Goal: Information Seeking & Learning: Learn about a topic

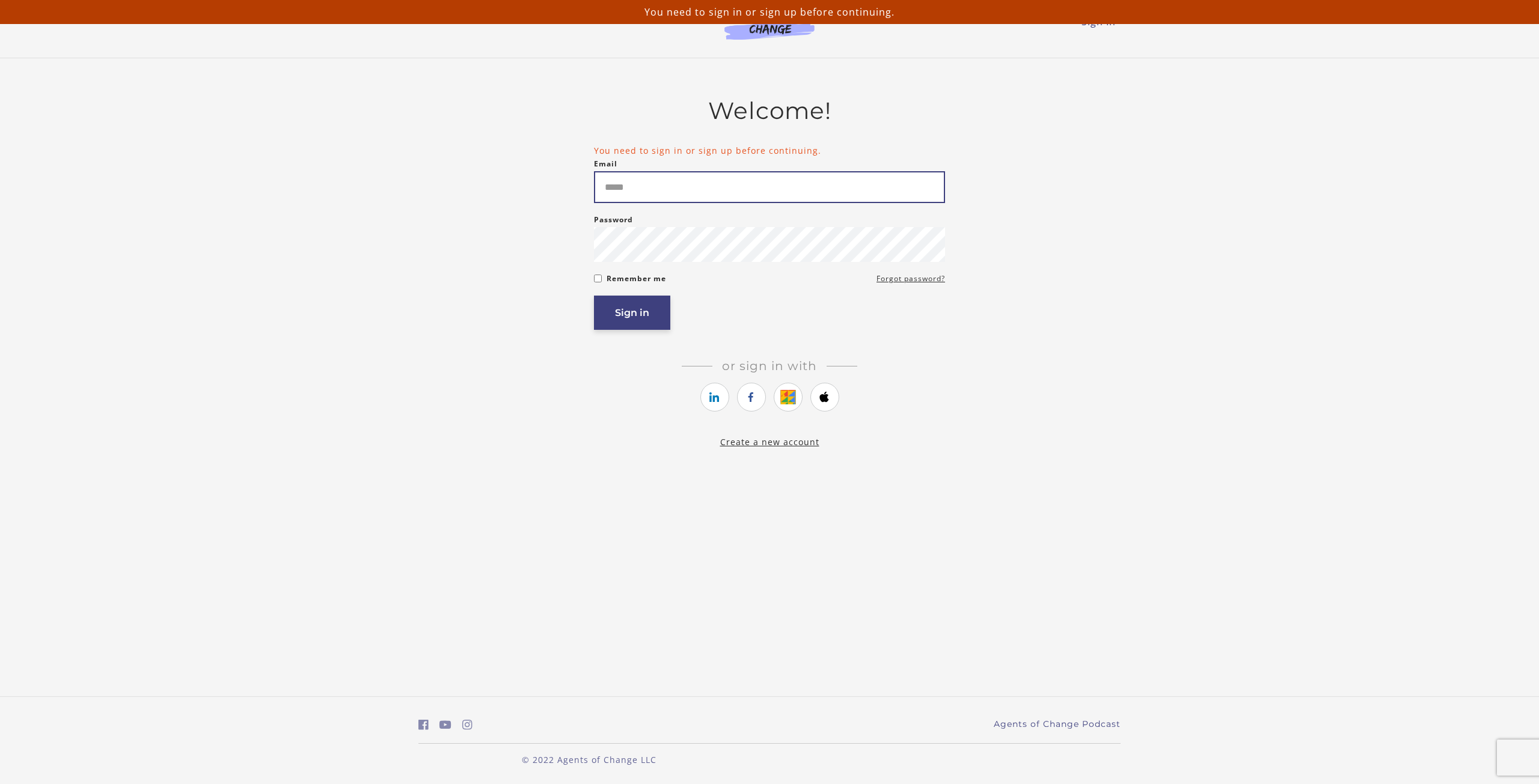
type input "**********"
click at [609, 326] on button "Sign in" at bounding box center [632, 313] width 76 height 34
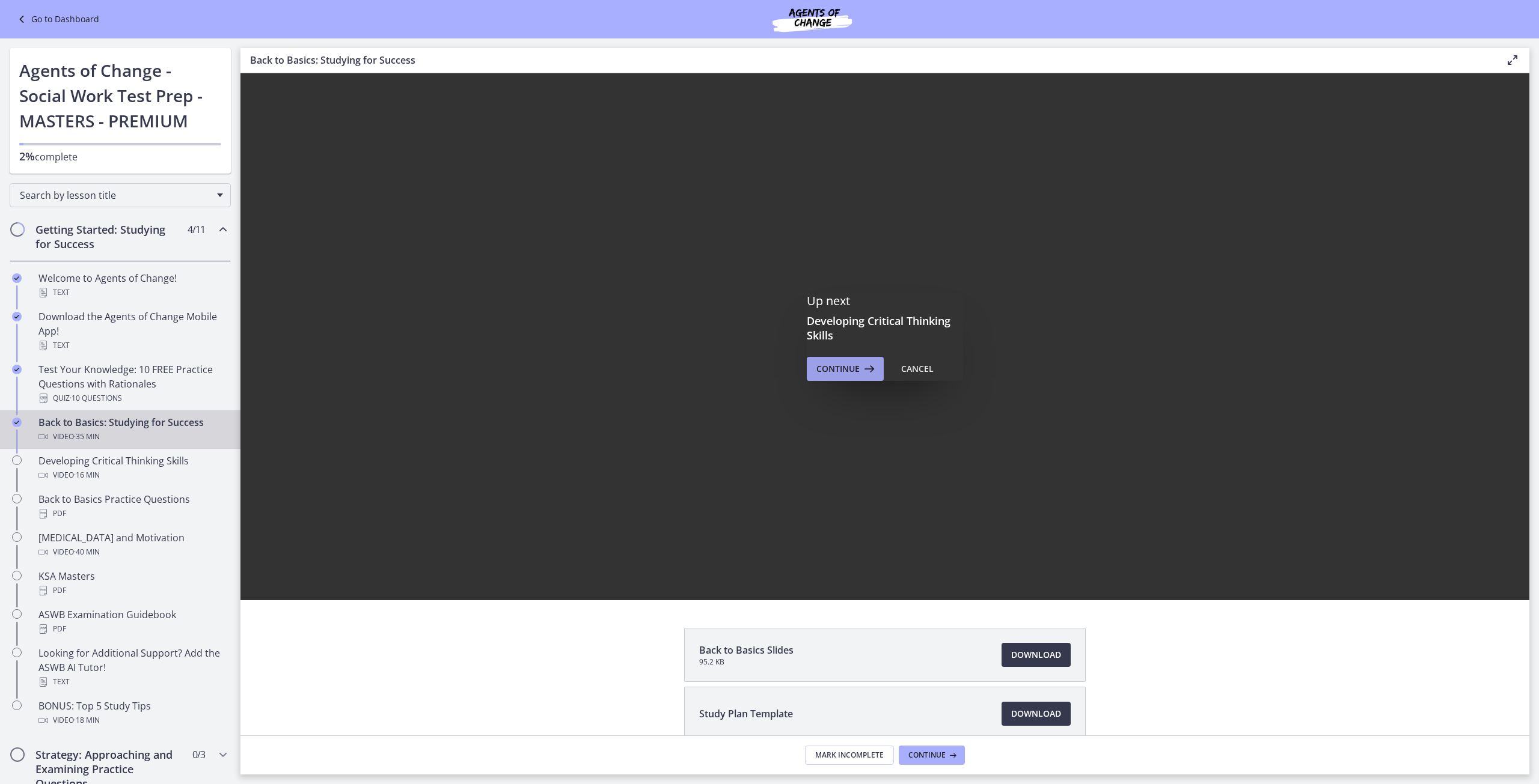
click at [849, 366] on span "Continue" at bounding box center [838, 368] width 43 height 14
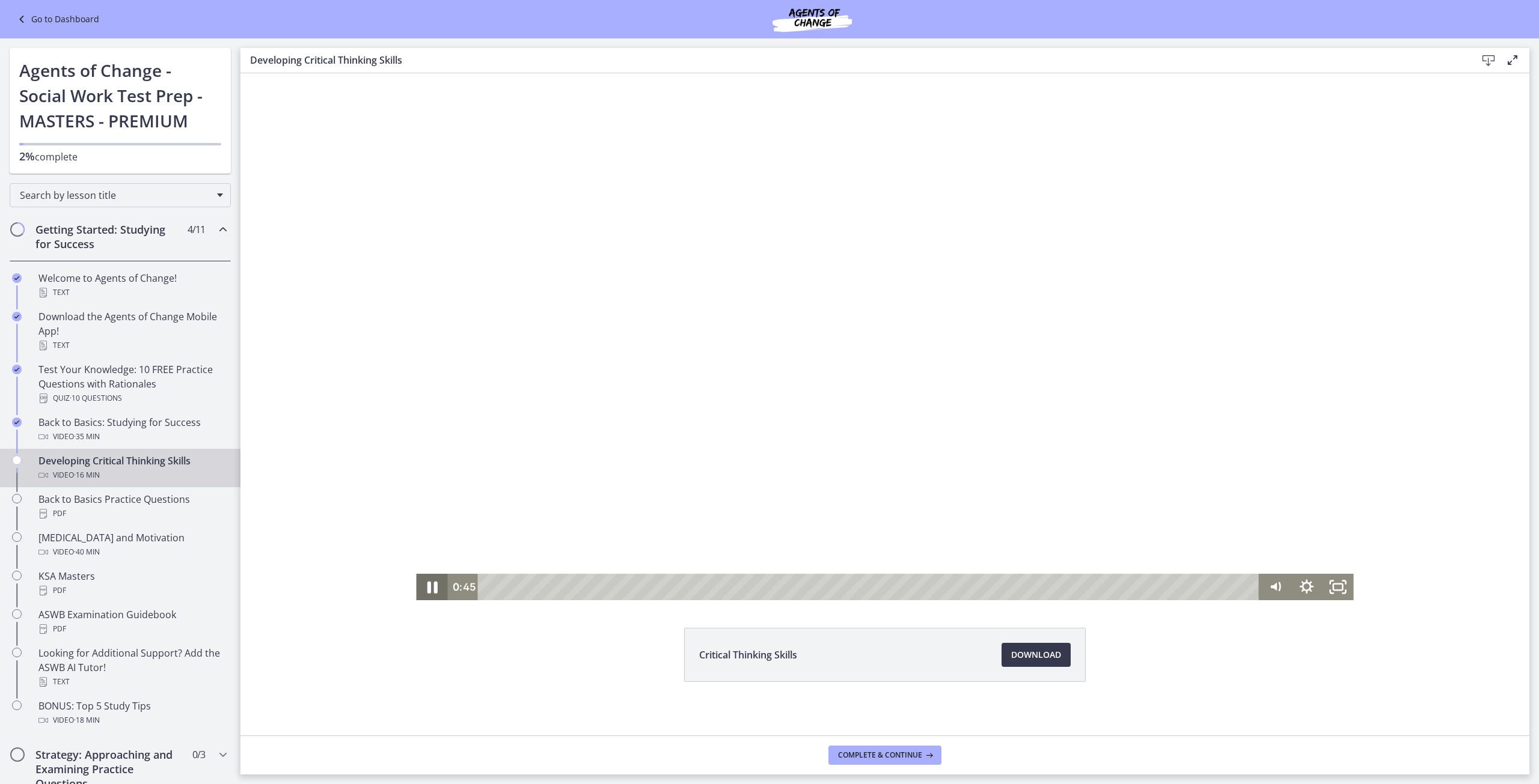
click at [428, 590] on icon "Pause" at bounding box center [433, 588] width 10 height 12
